Goal: Entertainment & Leisure: Consume media (video, audio)

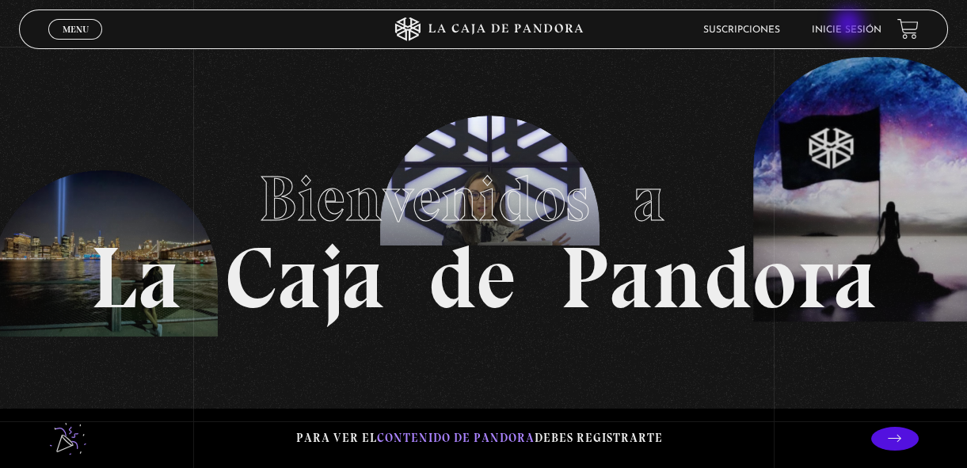
click at [850, 25] on link "Inicie sesión" at bounding box center [847, 30] width 70 height 10
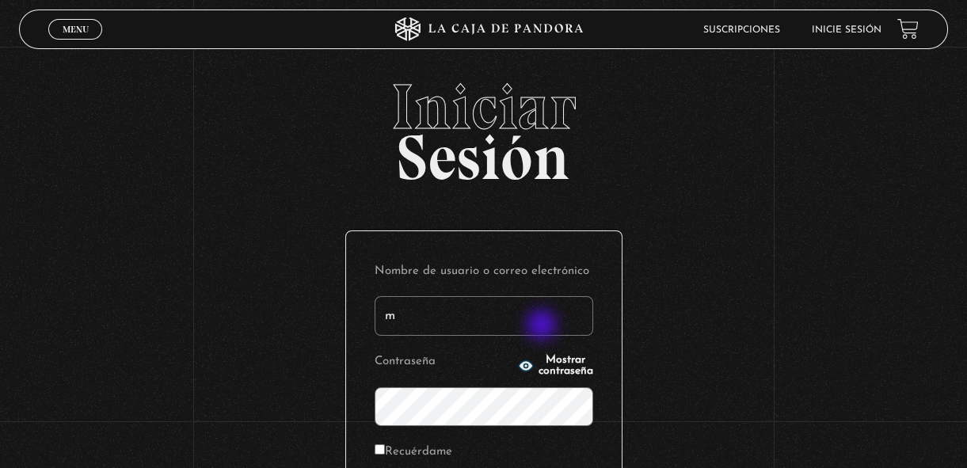
type input "[EMAIL_ADDRESS][DOMAIN_NAME]"
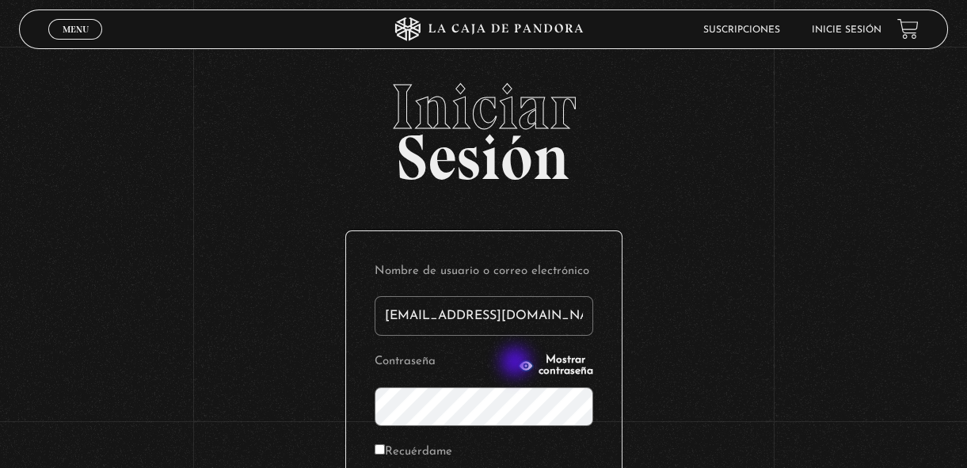
click at [539, 364] on span "Mostrar contraseña" at bounding box center [566, 366] width 55 height 22
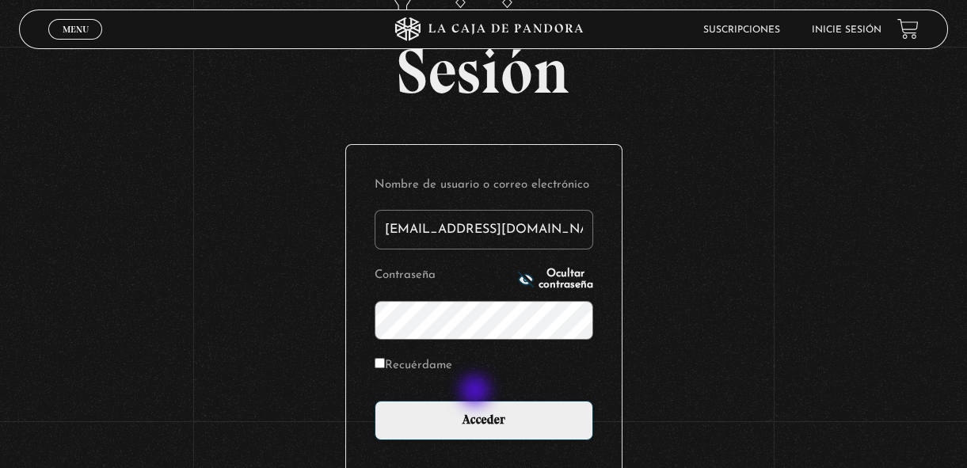
scroll to position [87, 0]
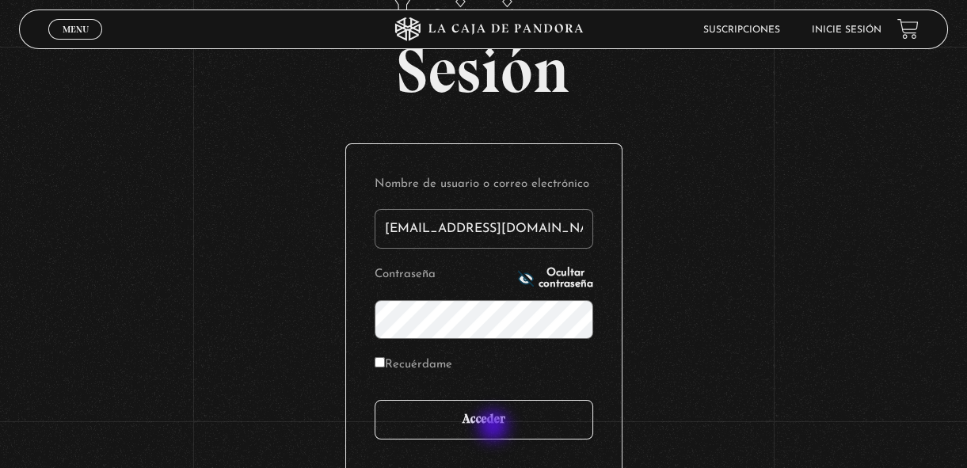
click at [495, 428] on input "Acceder" at bounding box center [484, 420] width 219 height 40
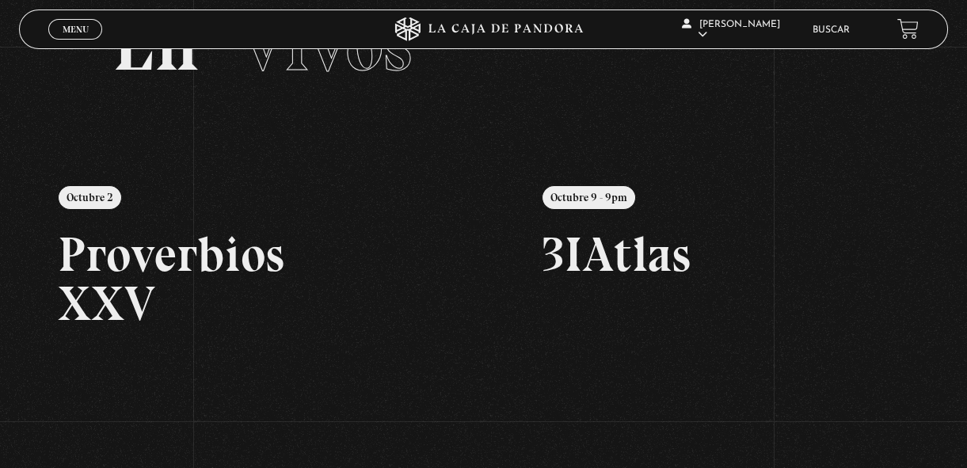
scroll to position [84, 0]
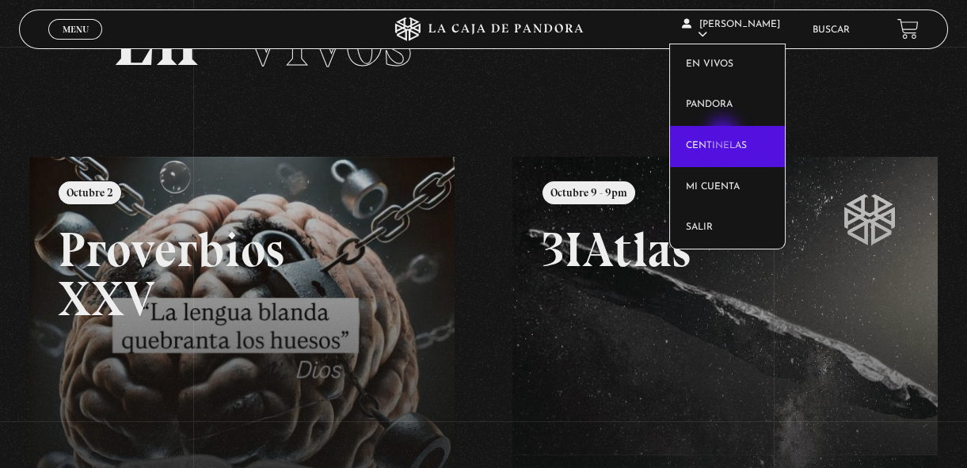
click at [725, 135] on link "Centinelas" at bounding box center [727, 146] width 115 height 41
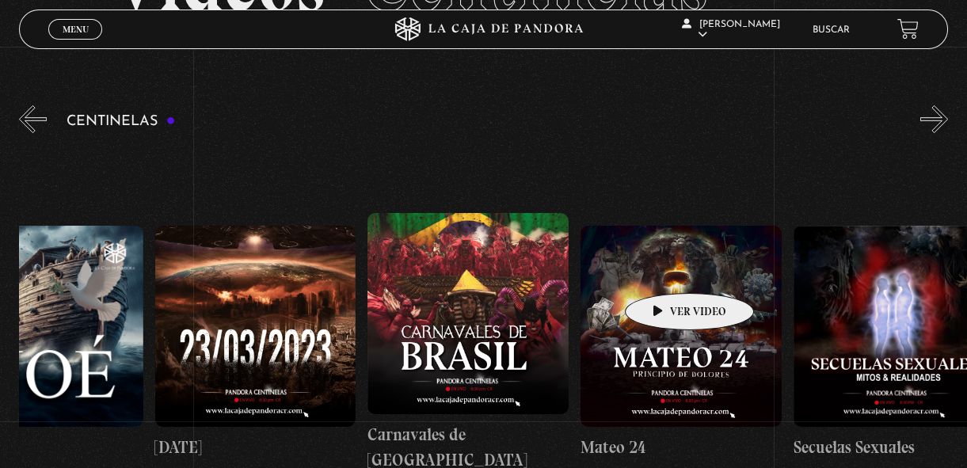
scroll to position [148, 0]
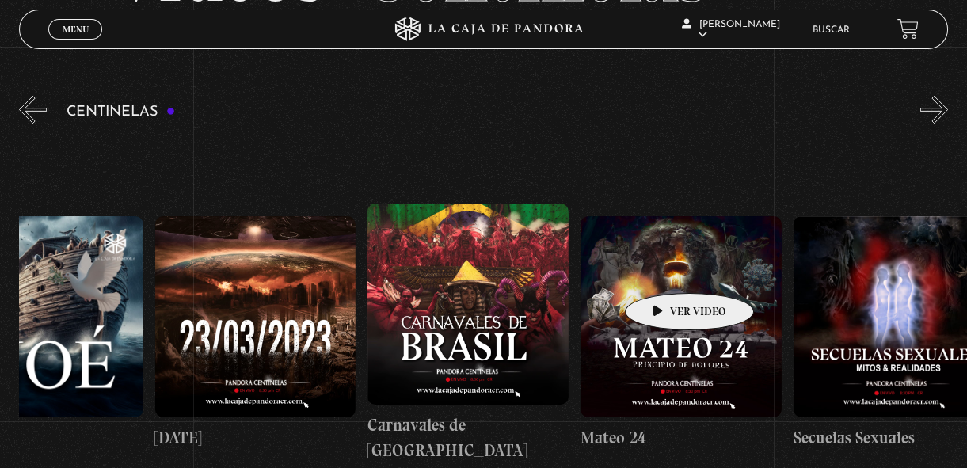
click at [665, 269] on figure at bounding box center [681, 316] width 201 height 201
click at [671, 269] on figure at bounding box center [681, 316] width 201 height 201
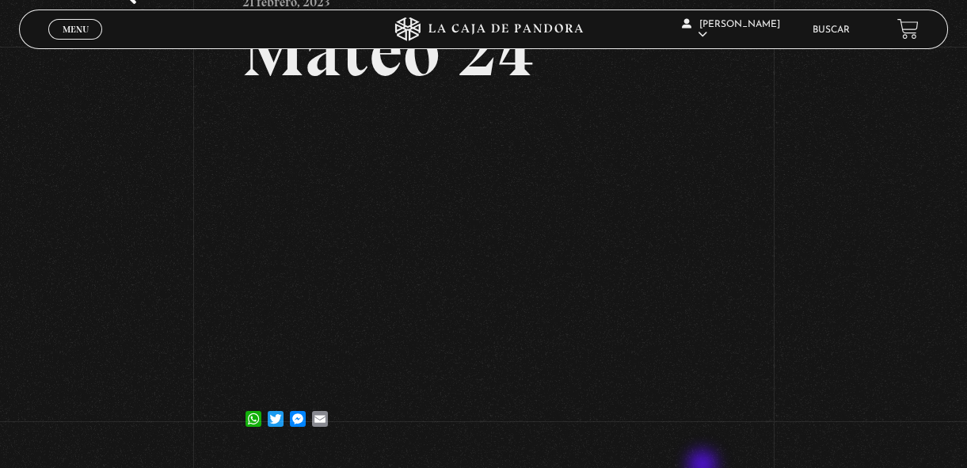
scroll to position [127, 0]
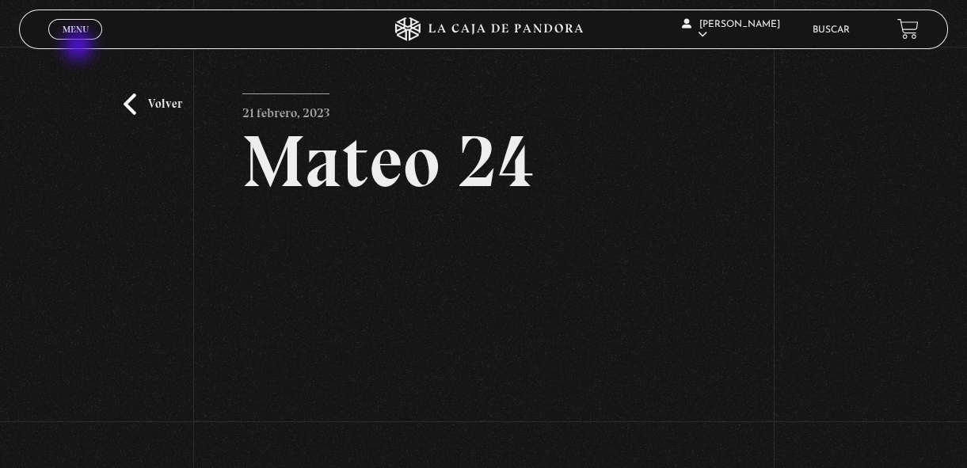
click at [144, 95] on link "Volver" at bounding box center [153, 103] width 59 height 21
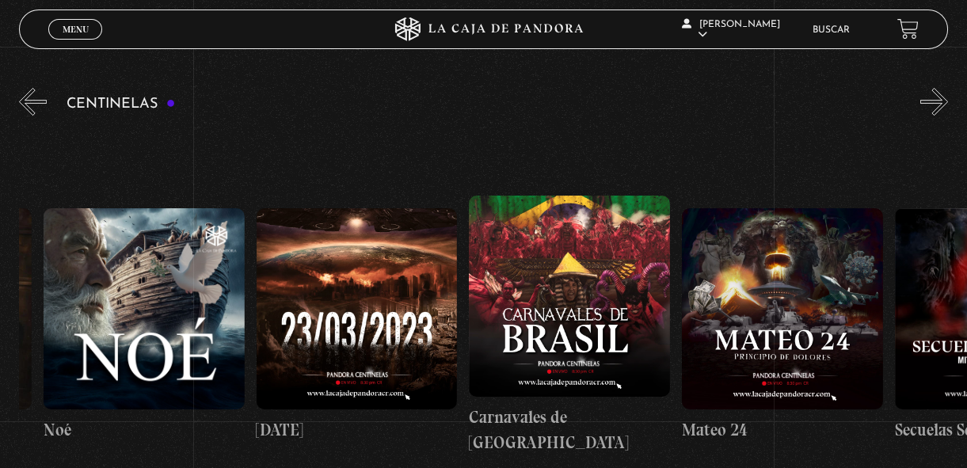
scroll to position [0, 9067]
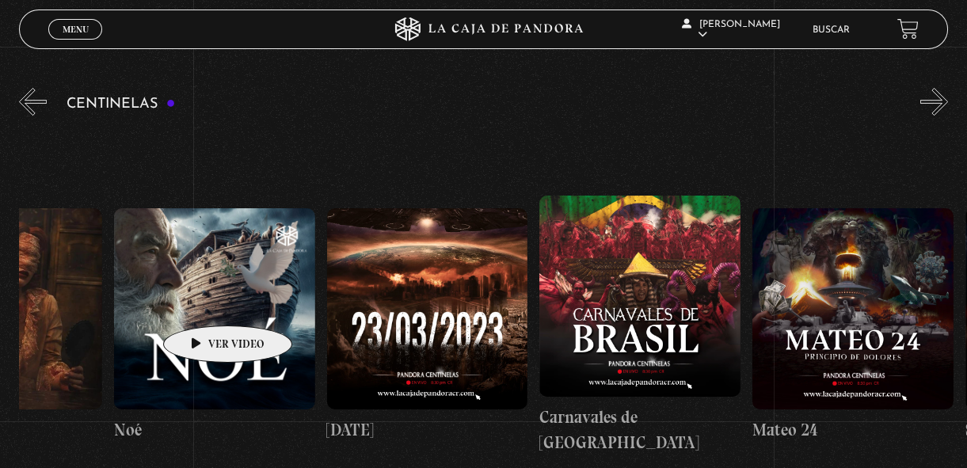
click at [203, 302] on figure at bounding box center [214, 308] width 201 height 201
click at [238, 353] on figure at bounding box center [214, 308] width 201 height 201
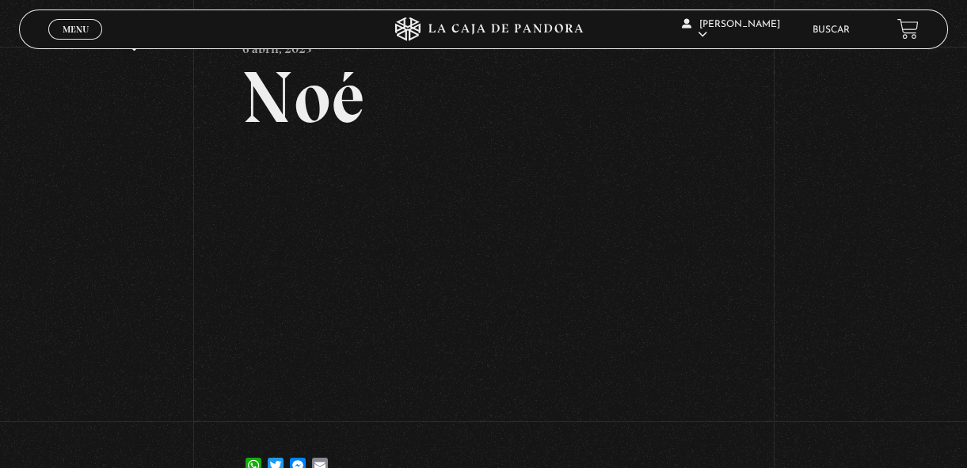
scroll to position [106, 0]
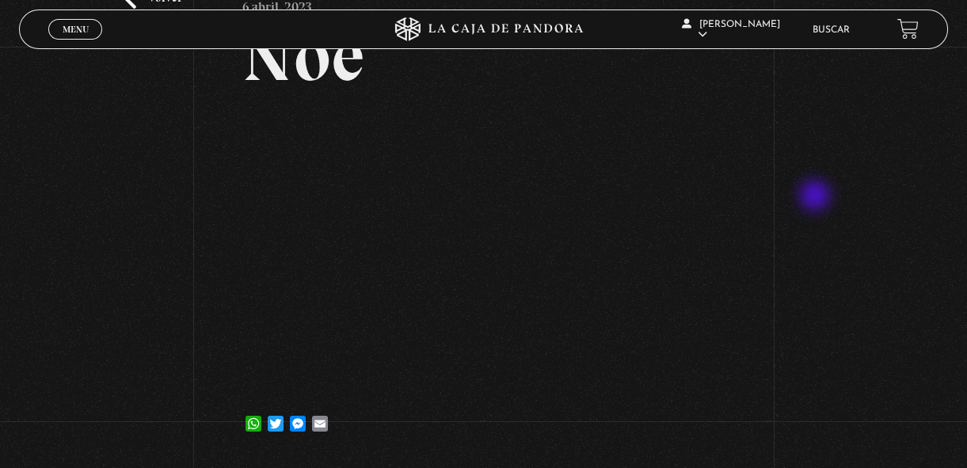
click at [817, 197] on div "Volver 6 abril, 2023 Noé WhatsApp Twitter Messenger Email" at bounding box center [483, 201] width 967 height 520
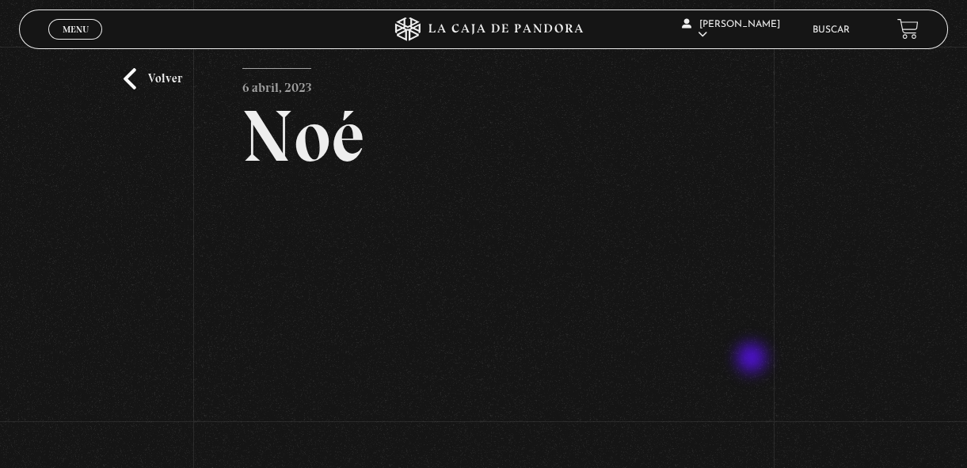
scroll to position [0, 0]
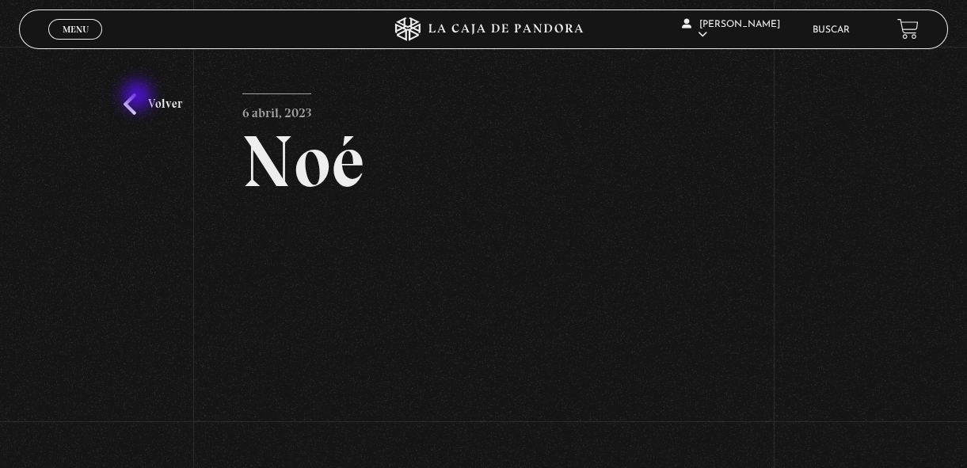
click at [139, 97] on link "Volver" at bounding box center [153, 103] width 59 height 21
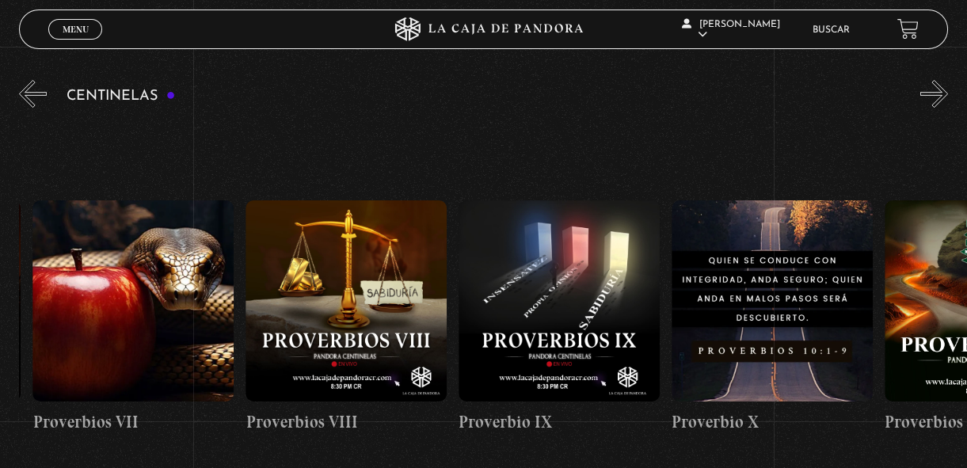
scroll to position [0, 1903]
click at [23, 86] on button "«" at bounding box center [33, 94] width 28 height 28
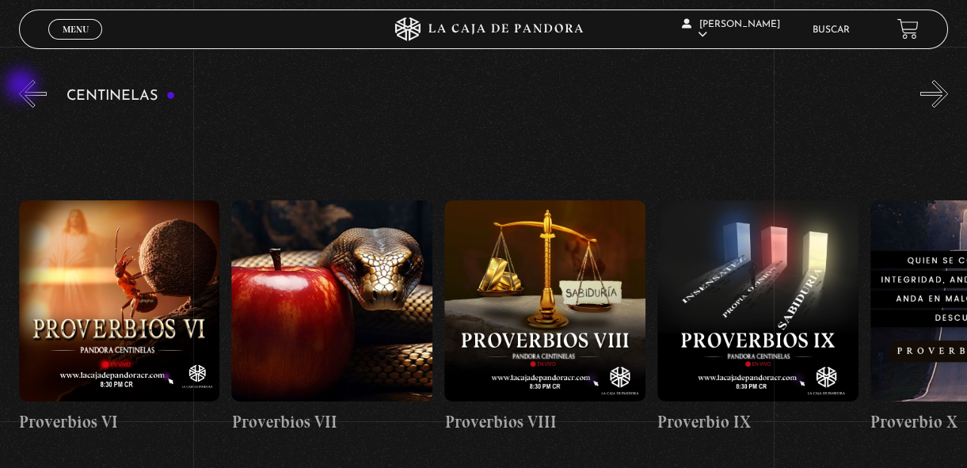
scroll to position [0, 1704]
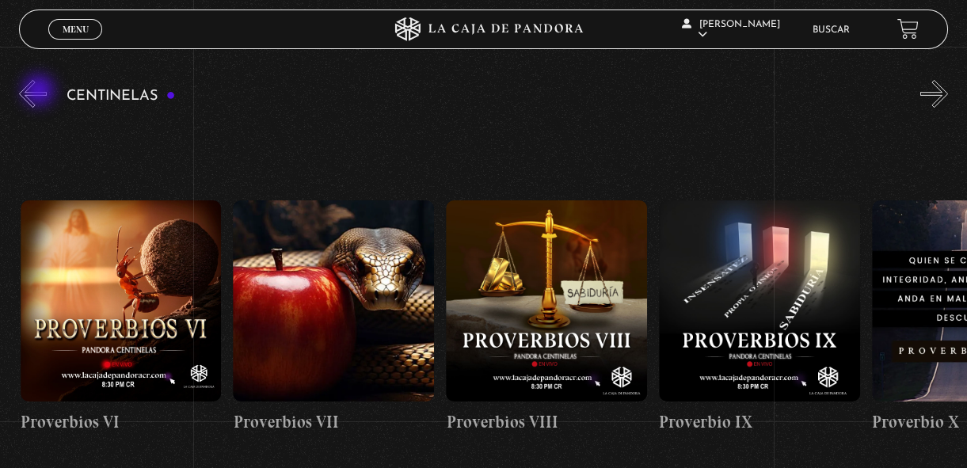
click at [40, 92] on button "«" at bounding box center [33, 94] width 28 height 28
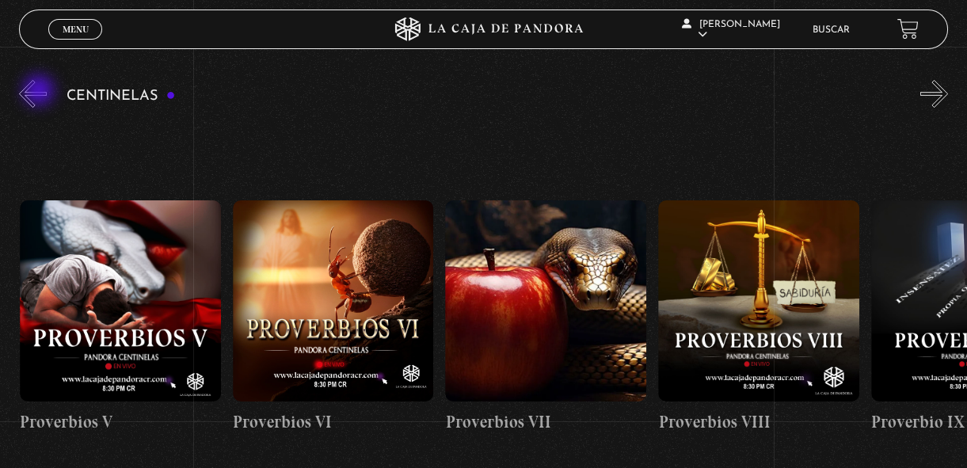
scroll to position [0, 1490]
click at [25, 86] on button "«" at bounding box center [33, 94] width 28 height 28
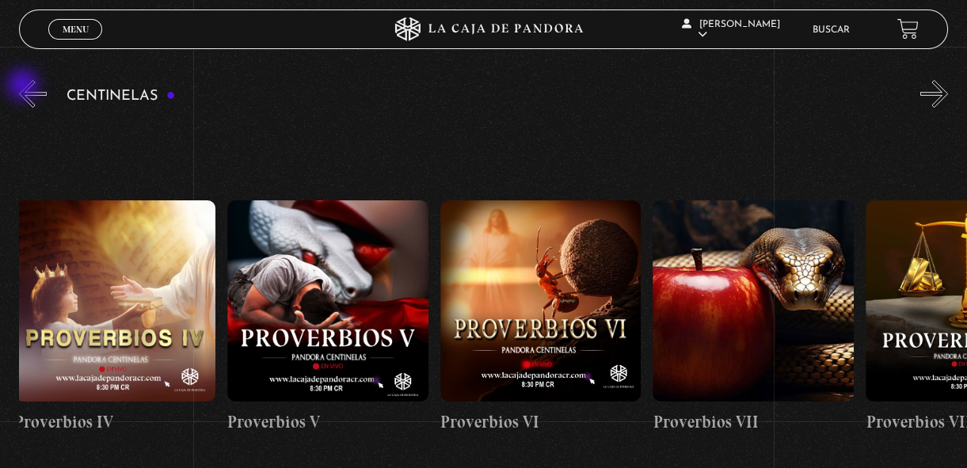
click at [25, 86] on button "«" at bounding box center [33, 94] width 28 height 28
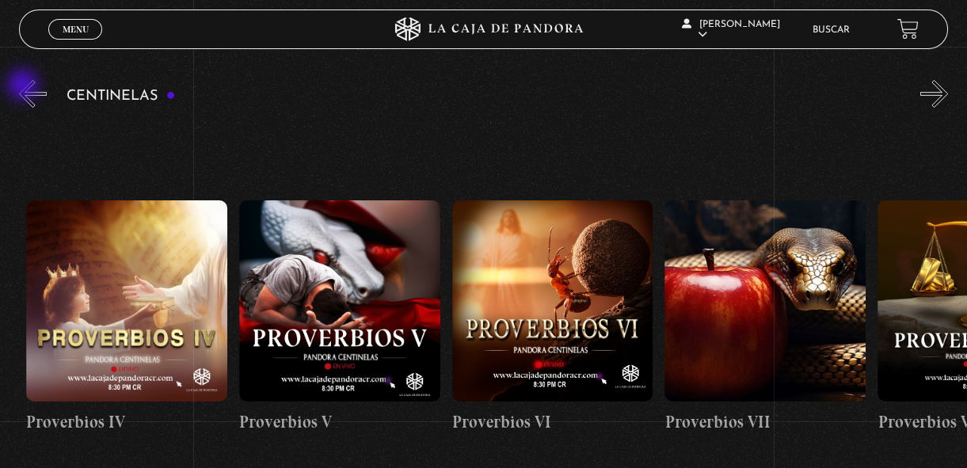
click at [25, 86] on button "«" at bounding box center [33, 94] width 28 height 28
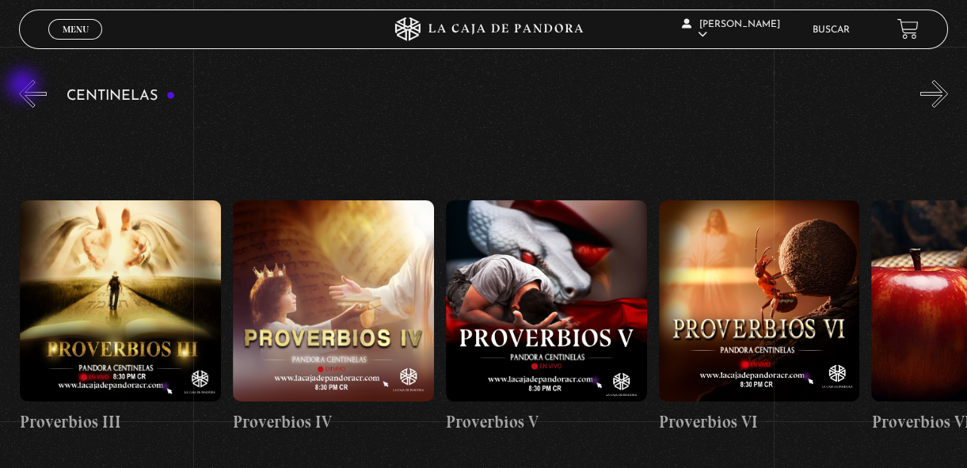
click at [25, 86] on button "«" at bounding box center [33, 94] width 28 height 28
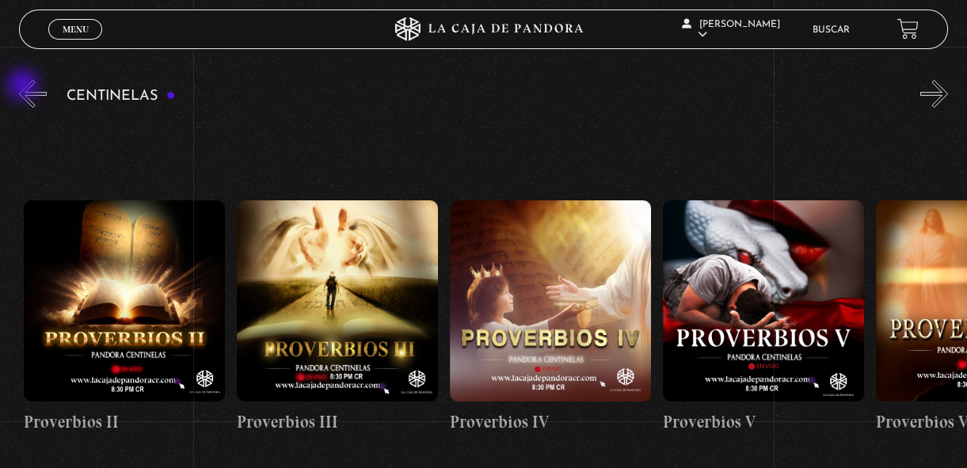
click at [25, 86] on button "«" at bounding box center [33, 94] width 28 height 28
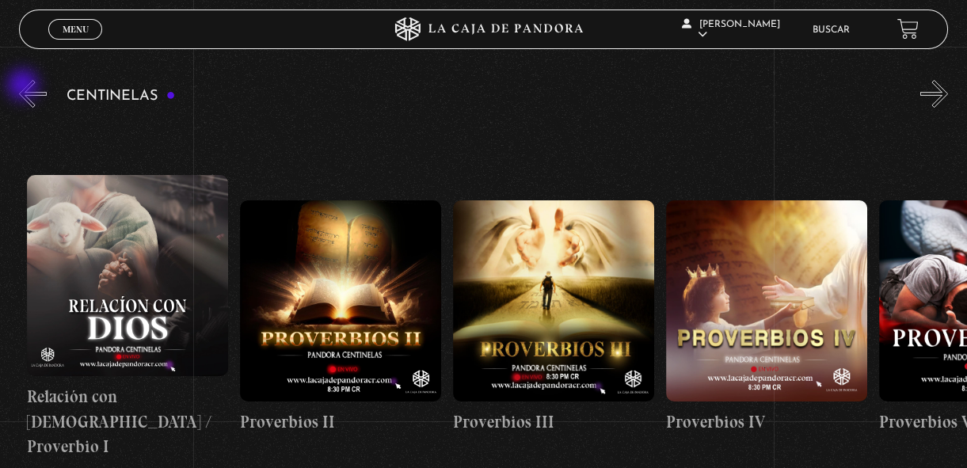
click at [25, 86] on button "«" at bounding box center [33, 94] width 28 height 28
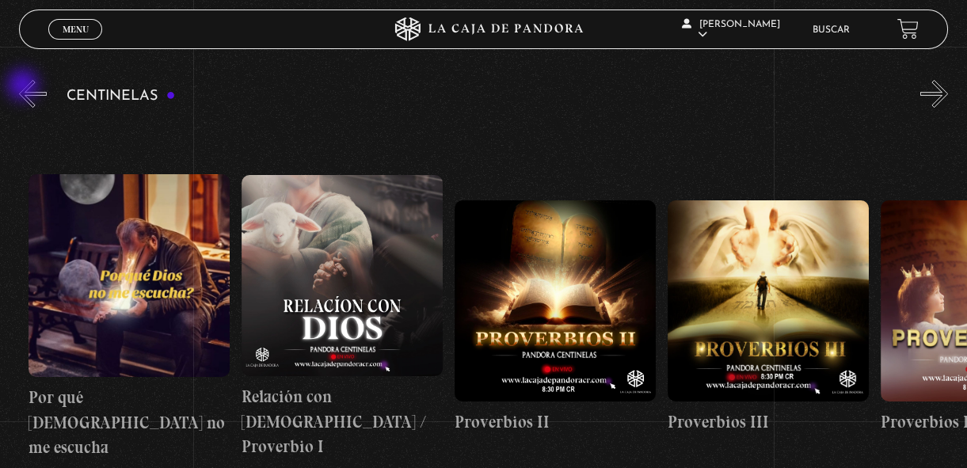
click at [25, 86] on button "«" at bounding box center [33, 94] width 28 height 28
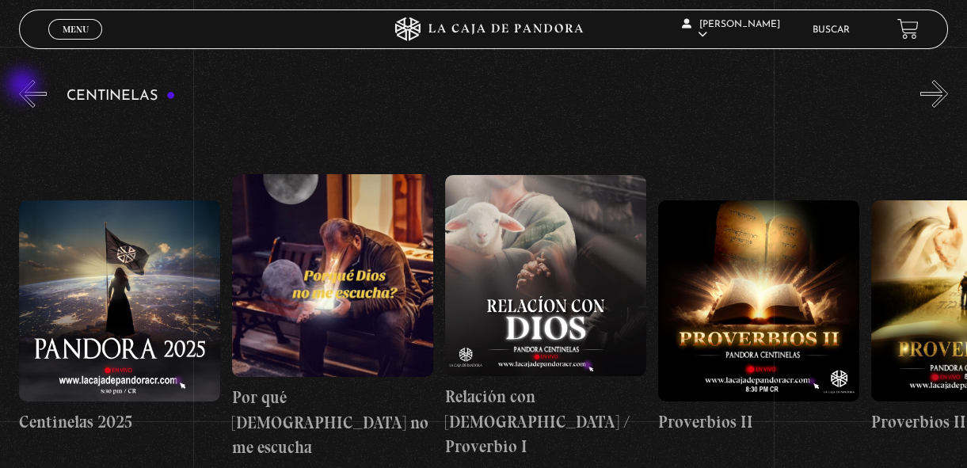
click at [25, 86] on button "«" at bounding box center [33, 94] width 28 height 28
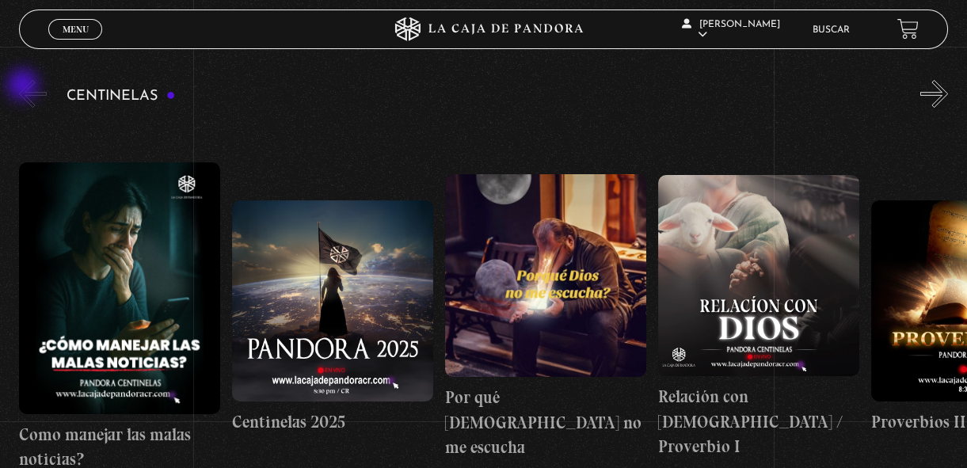
click at [25, 86] on button "«" at bounding box center [33, 94] width 28 height 28
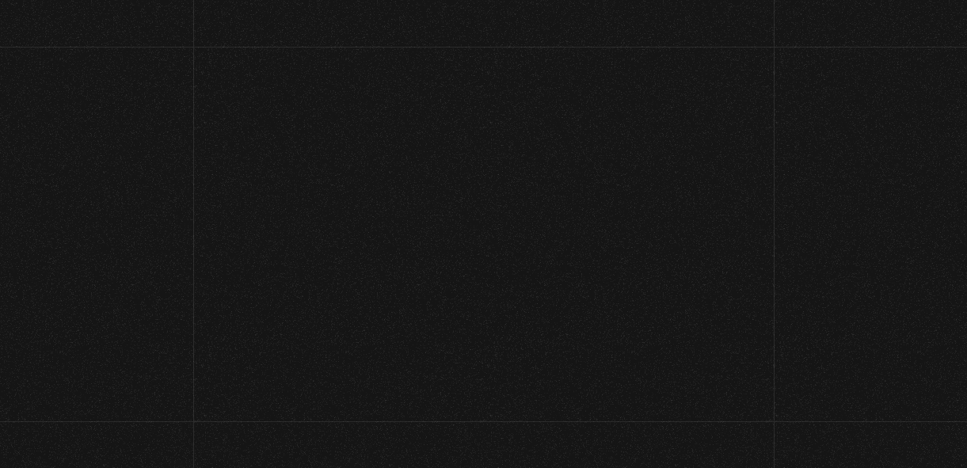
scroll to position [84, 0]
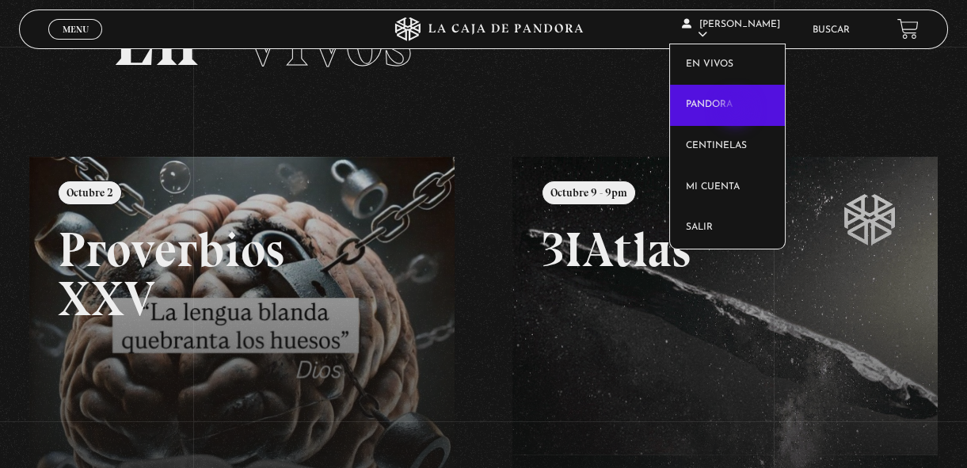
click at [738, 111] on link "Pandora" at bounding box center [727, 105] width 115 height 41
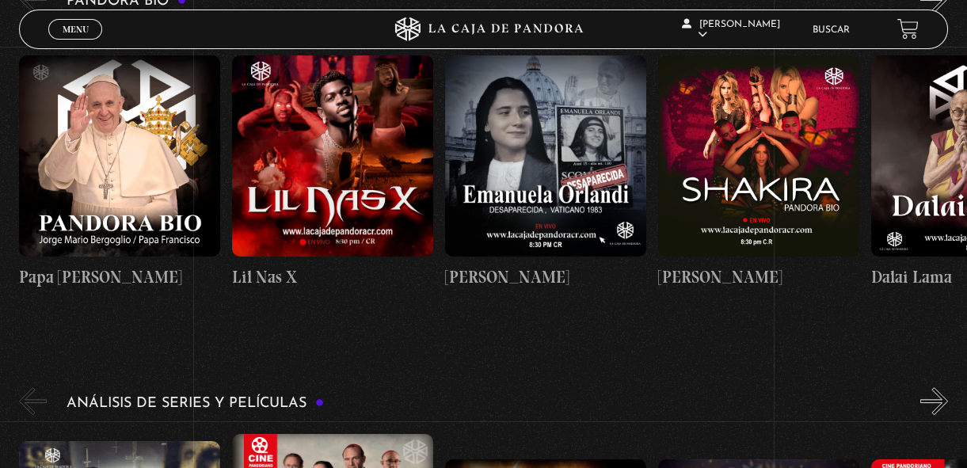
scroll to position [1554, 0]
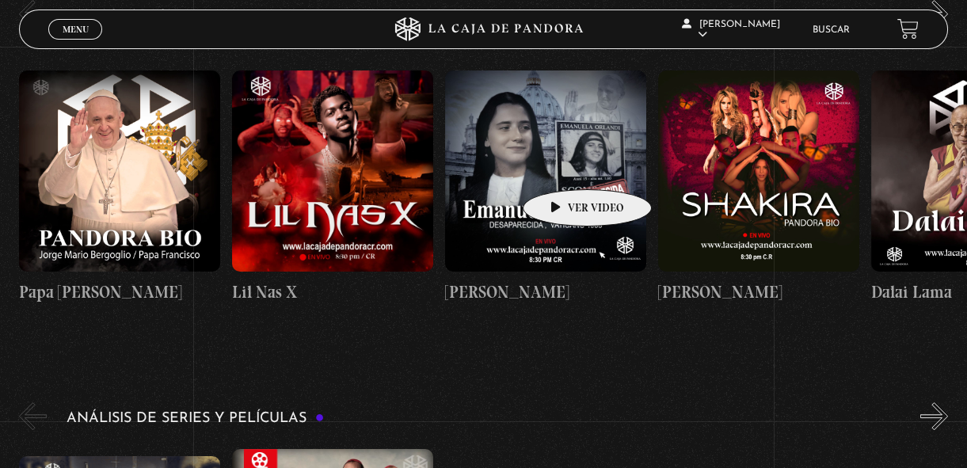
click at [563, 166] on figure at bounding box center [545, 171] width 201 height 201
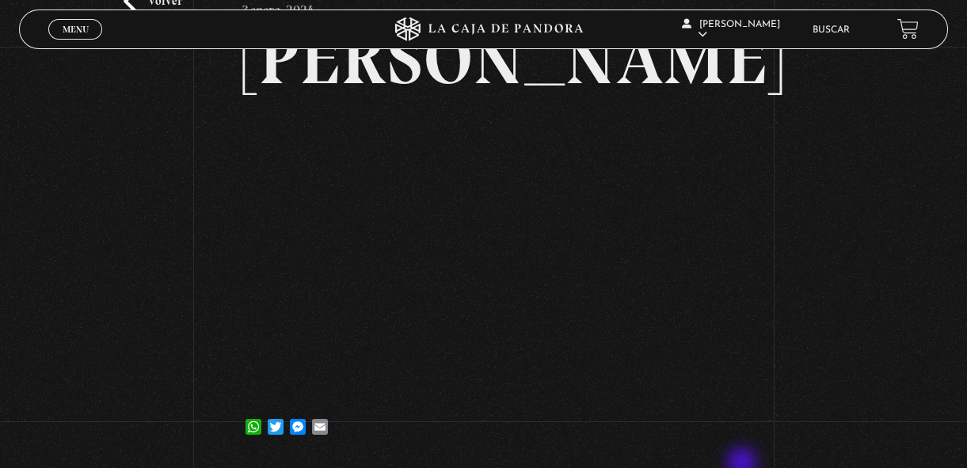
scroll to position [114, 0]
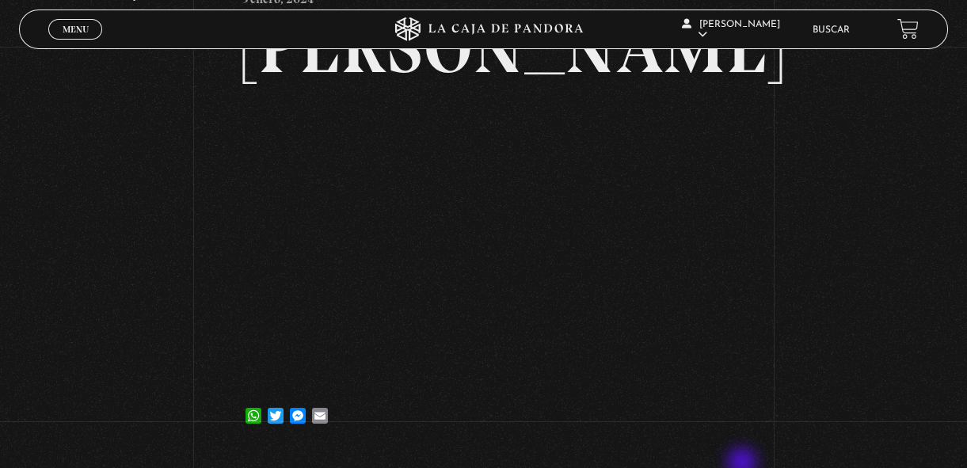
click at [310, 177] on article "3 enero, 2024 [PERSON_NAME] WhatsApp Twitter Messenger Email" at bounding box center [483, 207] width 483 height 457
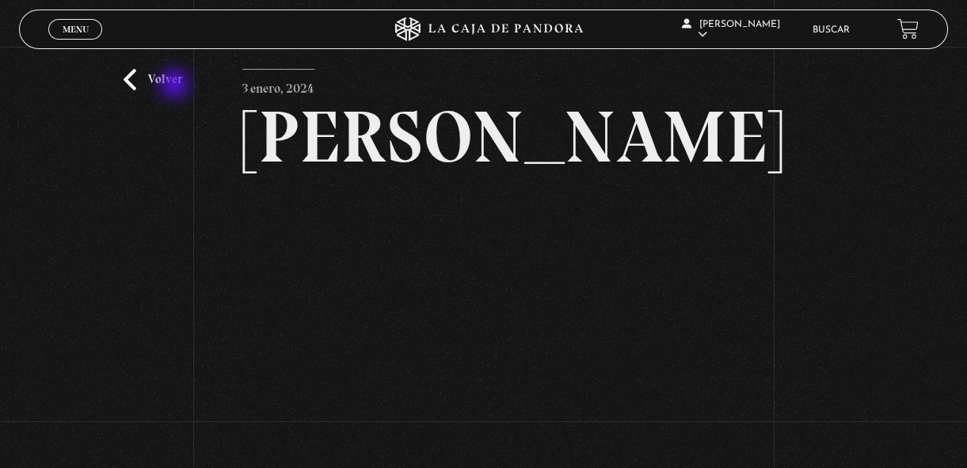
scroll to position [23, 0]
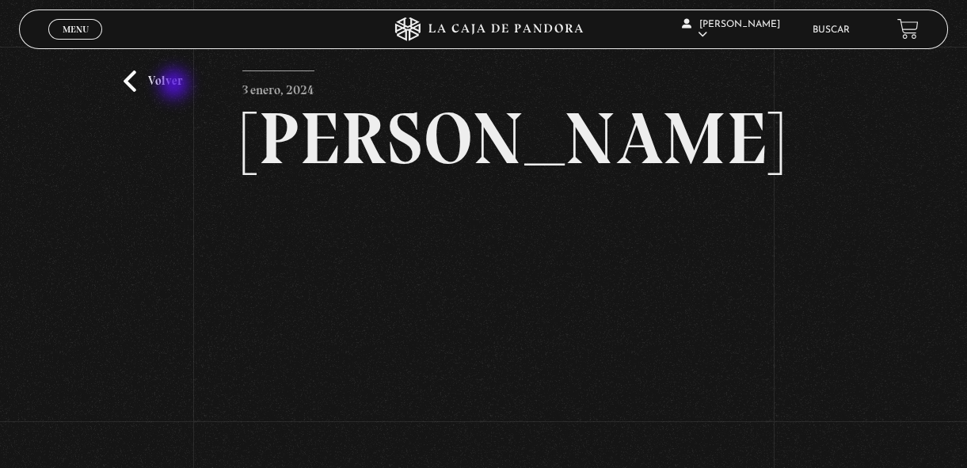
click at [143, 78] on link "Volver" at bounding box center [153, 81] width 59 height 21
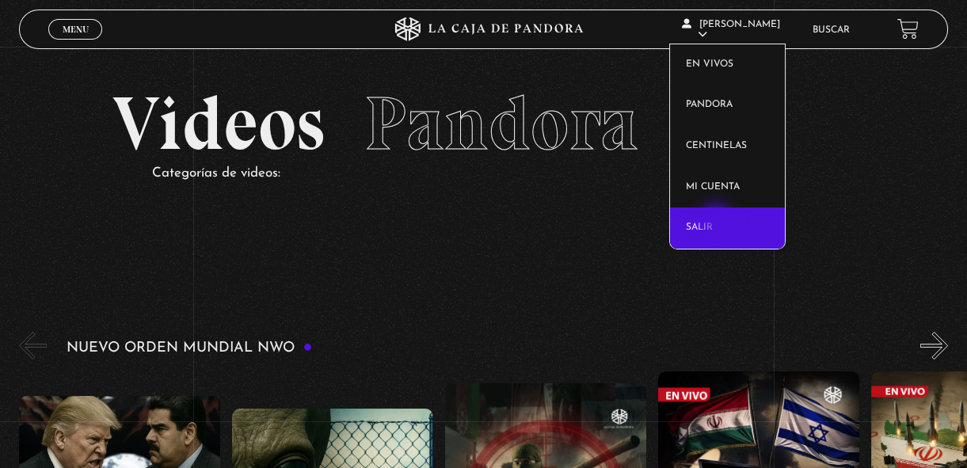
click at [718, 221] on link "Salir" at bounding box center [727, 228] width 115 height 41
